Goal: Use online tool/utility: Utilize a website feature to perform a specific function

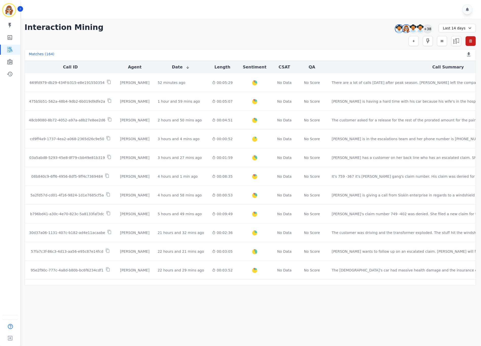
click at [427, 30] on div "+38" at bounding box center [427, 28] width 9 height 9
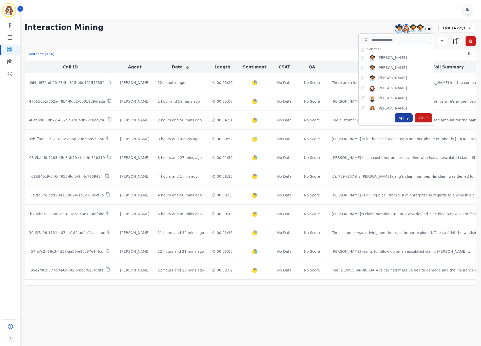
click at [405, 115] on div "Apply" at bounding box center [403, 117] width 18 height 9
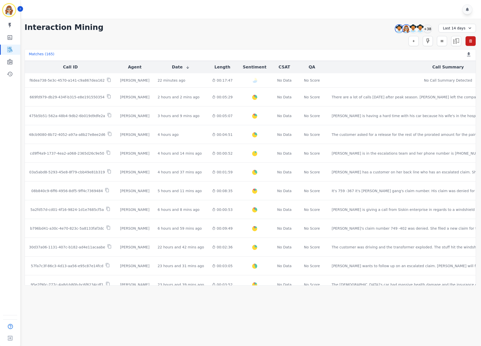
click at [415, 11] on div at bounding box center [251, 9] width 461 height 19
click at [430, 29] on div "+38" at bounding box center [427, 28] width 9 height 9
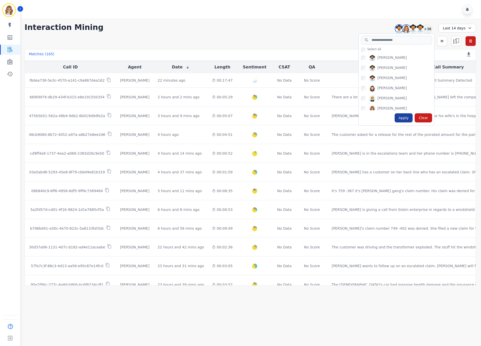
click at [402, 117] on div "Apply" at bounding box center [403, 117] width 18 height 9
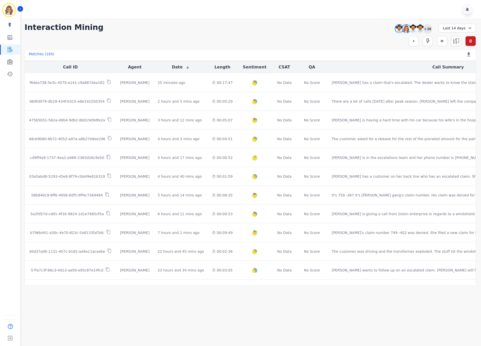
click at [428, 30] on div "+38" at bounding box center [427, 28] width 9 height 9
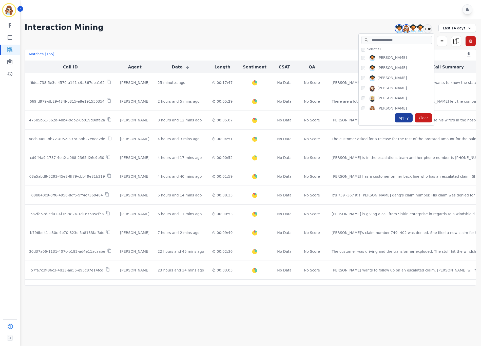
click at [408, 116] on div "Apply" at bounding box center [403, 117] width 18 height 9
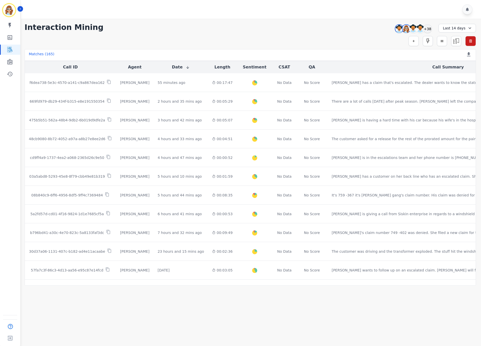
click at [409, 14] on div at bounding box center [251, 9] width 461 height 19
click at [430, 27] on div "+38" at bounding box center [427, 28] width 9 height 9
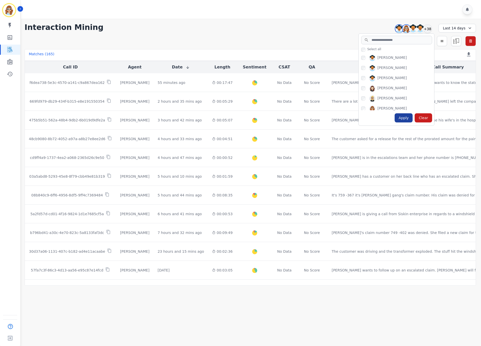
click at [407, 113] on div "Apply" at bounding box center [403, 117] width 18 height 9
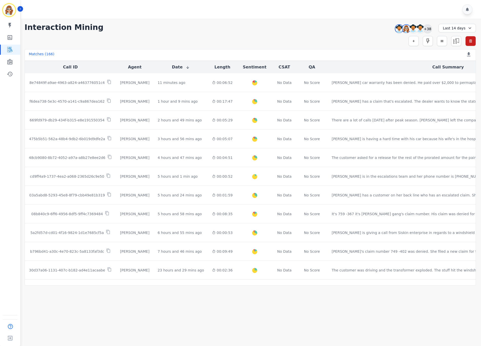
click at [425, 28] on div "+38" at bounding box center [427, 28] width 9 height 9
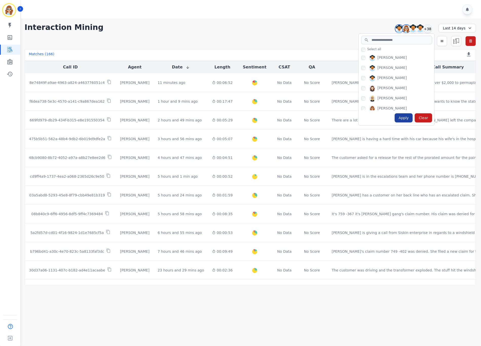
click at [407, 116] on div "Apply" at bounding box center [403, 117] width 18 height 9
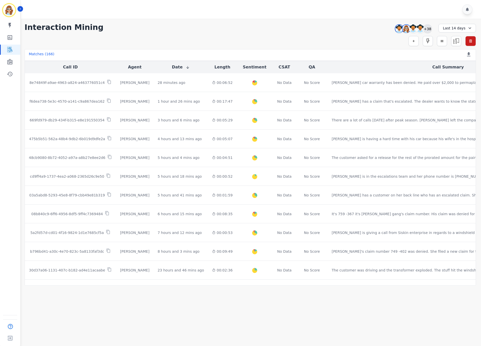
click at [427, 30] on div "+38" at bounding box center [427, 28] width 9 height 9
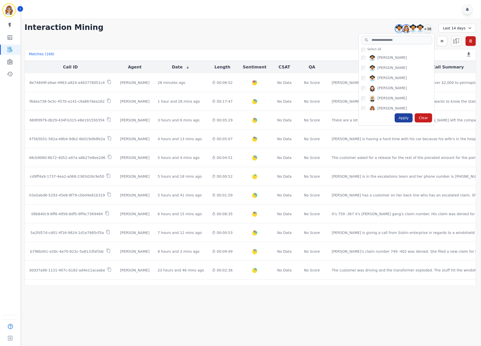
click at [406, 114] on div "Apply" at bounding box center [403, 117] width 18 height 9
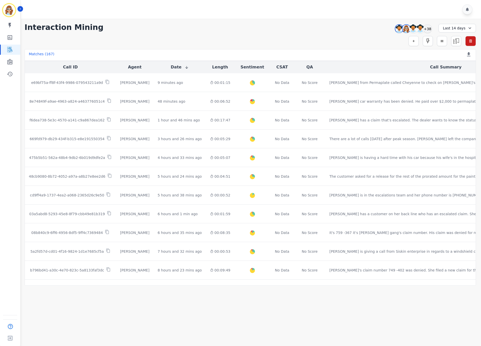
click at [416, 10] on div at bounding box center [251, 9] width 461 height 19
click at [427, 31] on div "+38" at bounding box center [427, 28] width 9 height 9
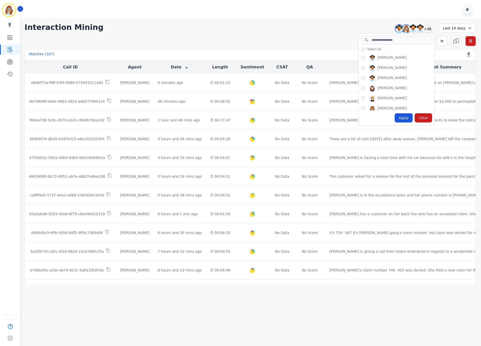
click at [406, 118] on div "Apply" at bounding box center [403, 117] width 18 height 9
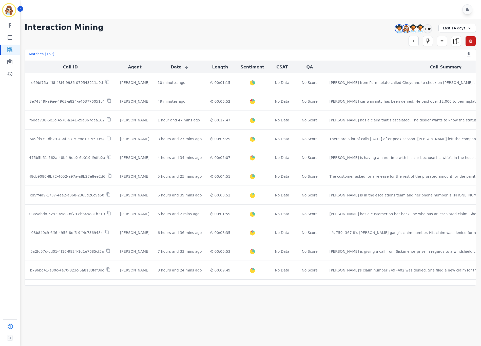
click at [426, 34] on div "**********" at bounding box center [249, 152] width 461 height 267
click at [426, 28] on div "+38" at bounding box center [427, 28] width 9 height 9
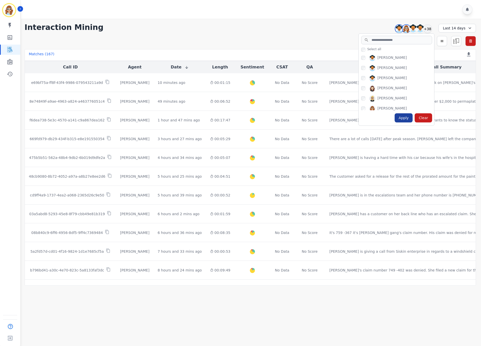
click at [406, 119] on div "Apply" at bounding box center [403, 117] width 18 height 9
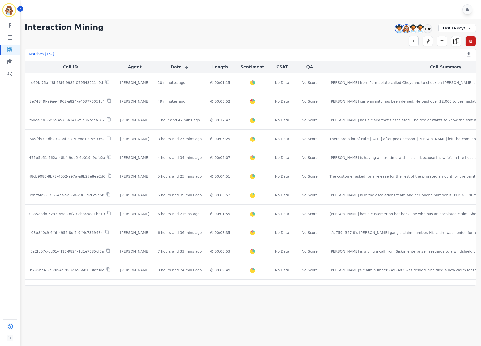
click at [425, 10] on div at bounding box center [251, 9] width 461 height 19
click at [427, 28] on div "+38" at bounding box center [427, 28] width 9 height 9
